Goal: Ask a question

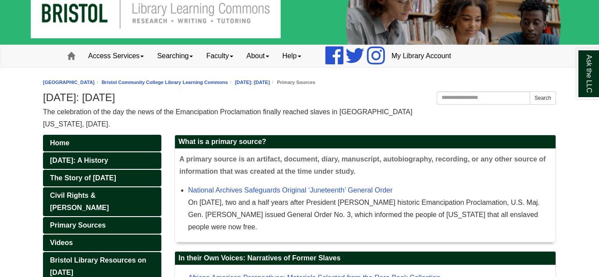
scroll to position [4, 0]
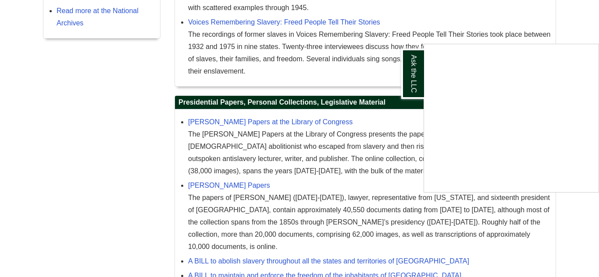
scroll to position [454, 0]
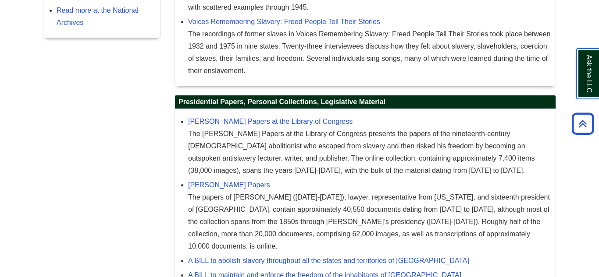
click at [588, 78] on link "Ask the LLC" at bounding box center [587, 74] width 23 height 50
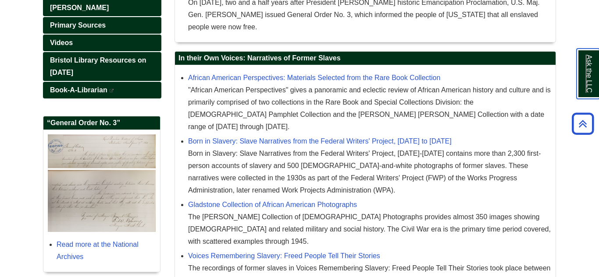
scroll to position [0, 0]
